Goal: Complete application form: Complete application form

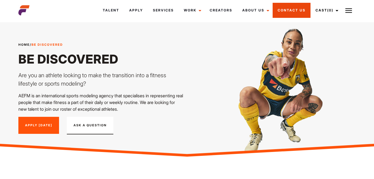
click at [295, 13] on link "Contact Us" at bounding box center [291, 10] width 38 height 15
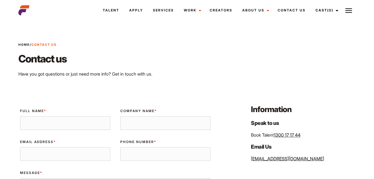
click at [67, 124] on input "Full Name *" at bounding box center [65, 123] width 90 height 14
type input "Christopher"
type input "byrnecj1@gmail.com"
type input "0414455388"
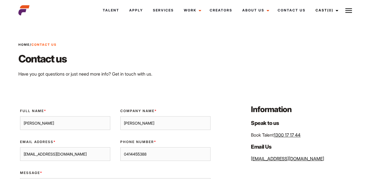
type textarea "Please find attached a copy of my photos and I look forward to talking to you a…"
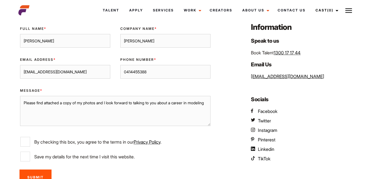
scroll to position [80, 0]
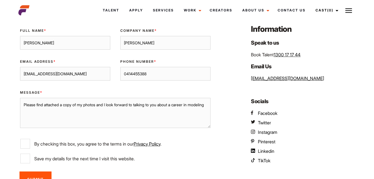
type input "Christopher Byrne"
click at [146, 43] on input "Christopher" at bounding box center [165, 43] width 90 height 14
type input "C"
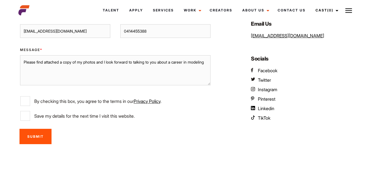
scroll to position [132, 0]
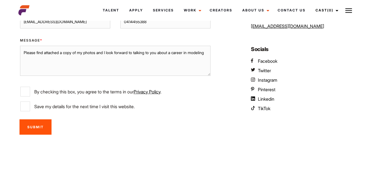
type input "N/A"
click at [29, 108] on input "Save my details for the next time I visit this website." at bounding box center [25, 106] width 10 height 10
checkbox input "true"
click at [26, 88] on input "By checking this box, you agree to the terms in our Privacy Policy ." at bounding box center [25, 92] width 10 height 10
checkbox input "true"
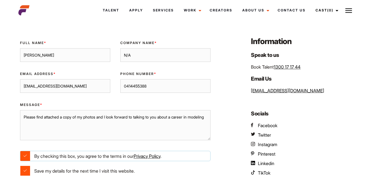
scroll to position [58, 0]
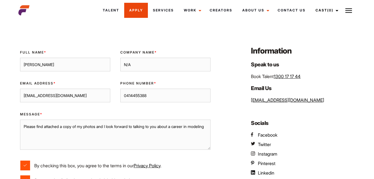
click at [136, 11] on link "Apply" at bounding box center [136, 10] width 24 height 15
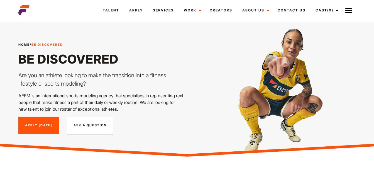
click at [39, 126] on link "Apply [DATE]" at bounding box center [38, 125] width 41 height 17
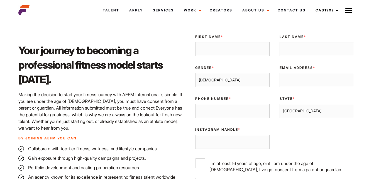
scroll to position [139, 0]
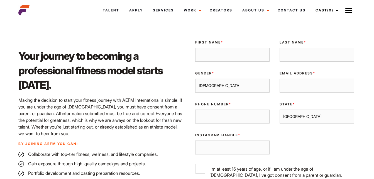
click at [249, 55] on input "First Name *" at bounding box center [232, 55] width 74 height 14
type input "[PERSON_NAME]"
type input "Byrne"
type input "byrnecj1@gmail.com"
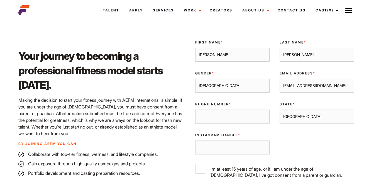
type input "0414455388"
click at [324, 117] on select "Sydney Melbourne Brisbane Gold Coast Adelaide Perth Darwin Queensland Tasmania …" at bounding box center [316, 116] width 74 height 14
select select "[GEOGRAPHIC_DATA]"
click at [279, 109] on select "Sydney Melbourne Brisbane Gold Coast Adelaide Perth Darwin Queensland Tasmania …" at bounding box center [316, 116] width 74 height 14
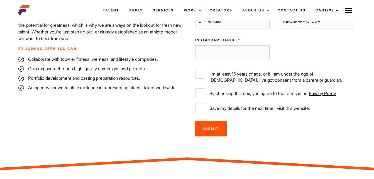
scroll to position [239, 0]
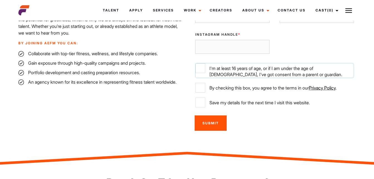
click at [200, 68] on input "I'm at least 16 years of age, or if I am under the age of 18, I've got consent …" at bounding box center [200, 68] width 10 height 10
checkbox input "true"
click at [202, 89] on input "By checking this box, you agree to the terms in our Privacy Policy ." at bounding box center [200, 88] width 10 height 10
checkbox input "true"
click at [202, 104] on input "Save my details for the next time I visit this website." at bounding box center [200, 102] width 10 height 10
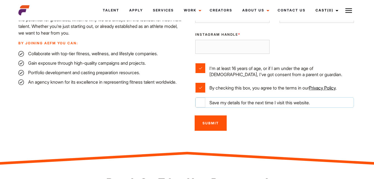
checkbox input "true"
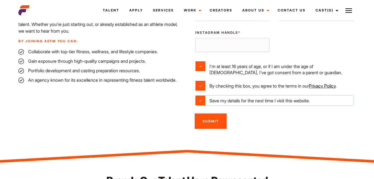
scroll to position [254, 0]
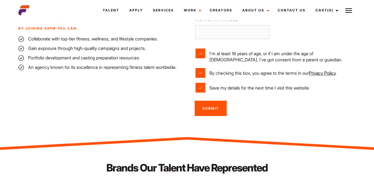
click at [215, 108] on input "Submit" at bounding box center [211, 107] width 32 height 15
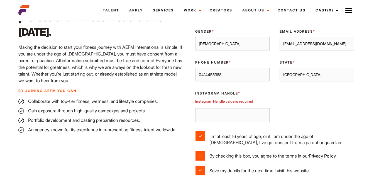
scroll to position [189, 0]
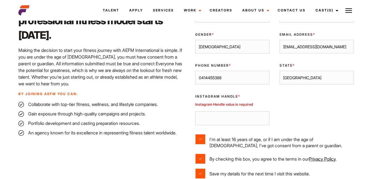
click at [217, 117] on input "Instagram Handle *" at bounding box center [232, 118] width 74 height 14
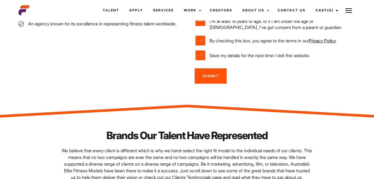
scroll to position [303, 0]
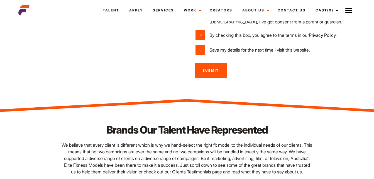
type input "N/A"
click at [205, 70] on input "Submit" at bounding box center [211, 70] width 32 height 15
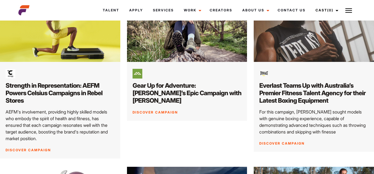
scroll to position [134, 0]
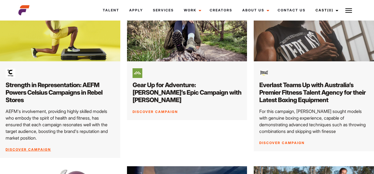
click at [36, 148] on link "Discover Campaign" at bounding box center [28, 150] width 45 height 4
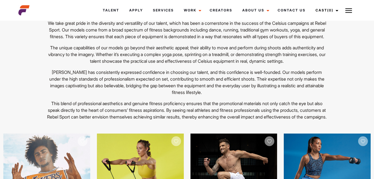
scroll to position [1756, 0]
